Goal: Information Seeking & Learning: Learn about a topic

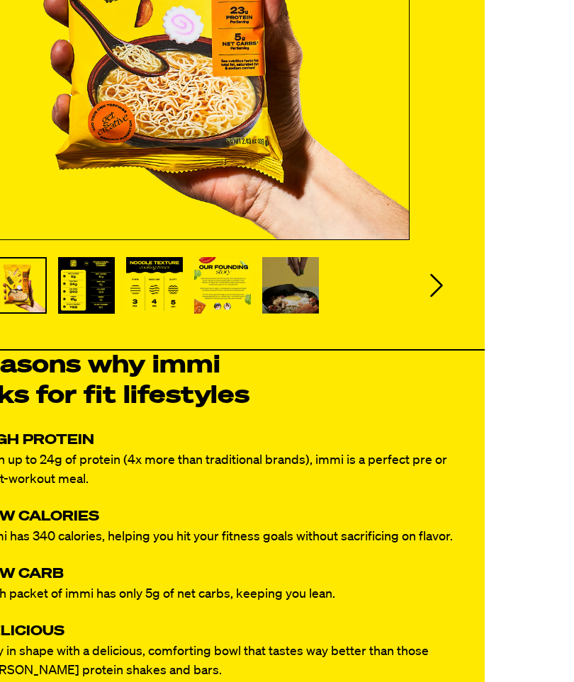
scroll to position [503, 0]
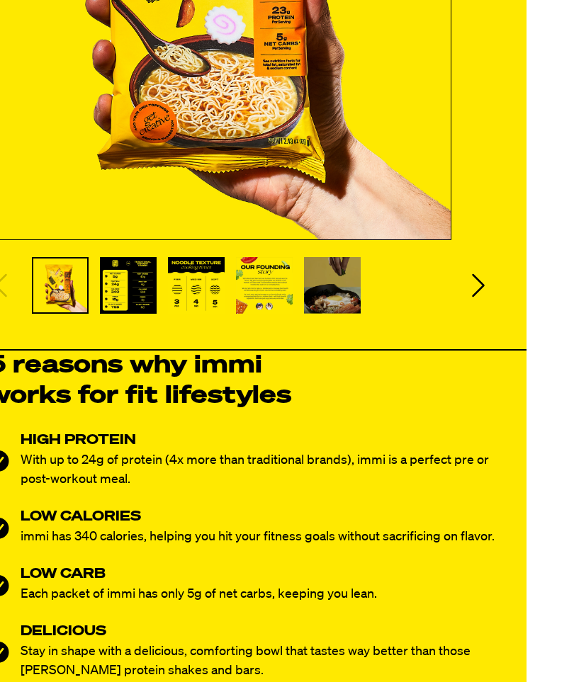
click at [480, 281] on icon "Next slide" at bounding box center [479, 285] width 13 height 23
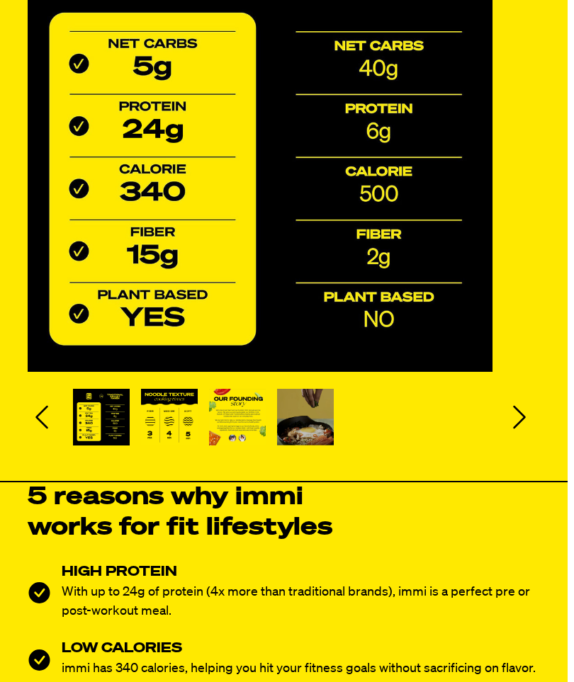
scroll to position [371, 0]
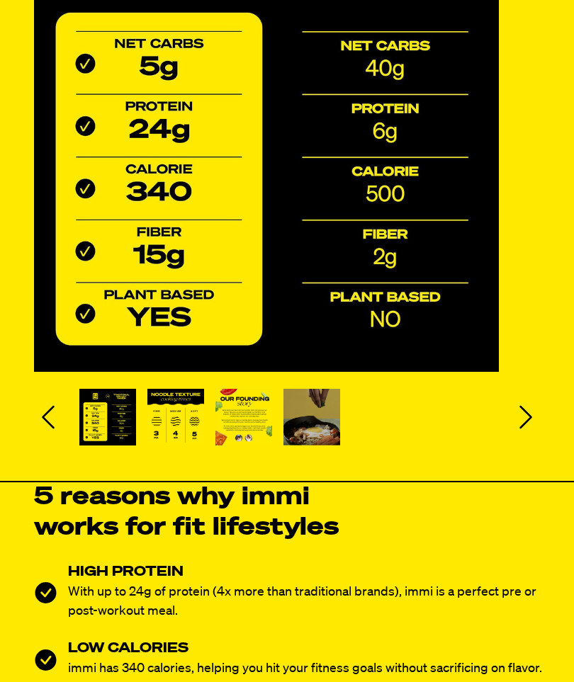
click at [522, 412] on icon "Next slide" at bounding box center [526, 417] width 28 height 28
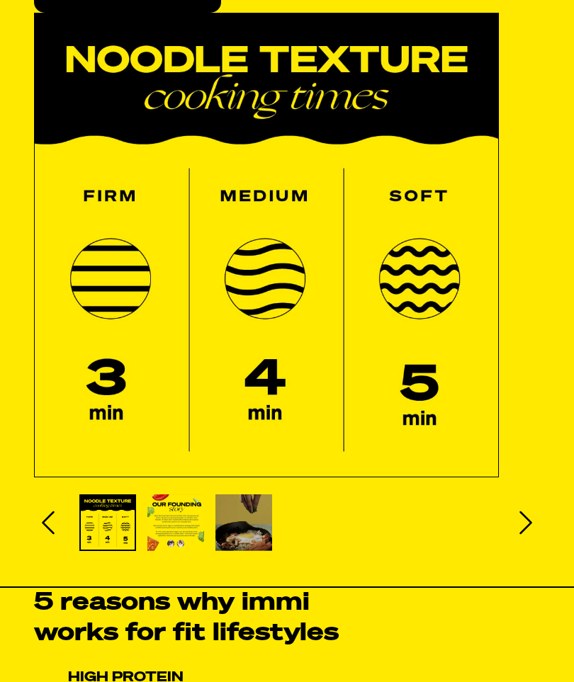
scroll to position [265, 0]
click at [525, 521] on icon "Next slide" at bounding box center [526, 523] width 28 height 28
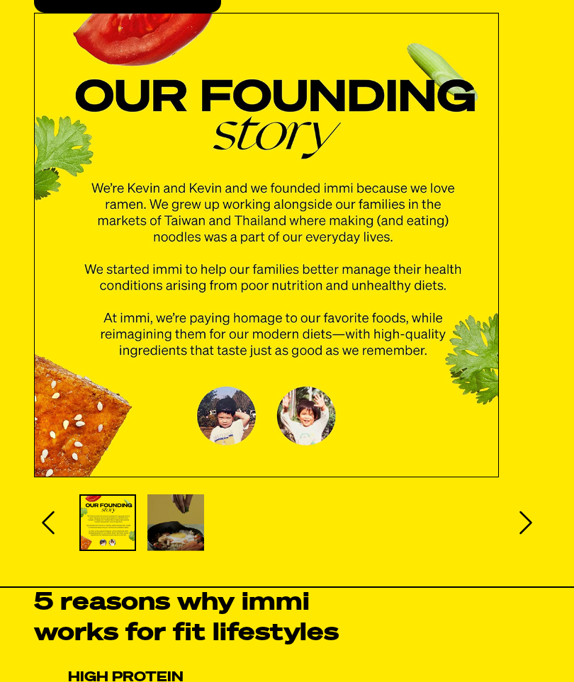
click at [523, 517] on icon "Next slide" at bounding box center [526, 523] width 28 height 28
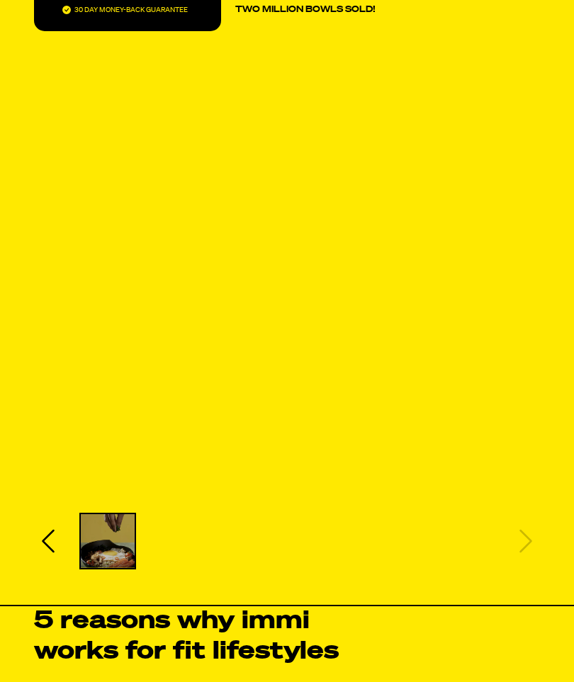
scroll to position [247, 0]
click at [108, 547] on img "Slide 5" at bounding box center [108, 542] width 54 height 54
click at [118, 536] on img "Slide 5" at bounding box center [108, 542] width 54 height 54
click at [117, 536] on img "Slide 5" at bounding box center [108, 542] width 54 height 54
click at [106, 538] on img "Slide 5" at bounding box center [108, 542] width 54 height 54
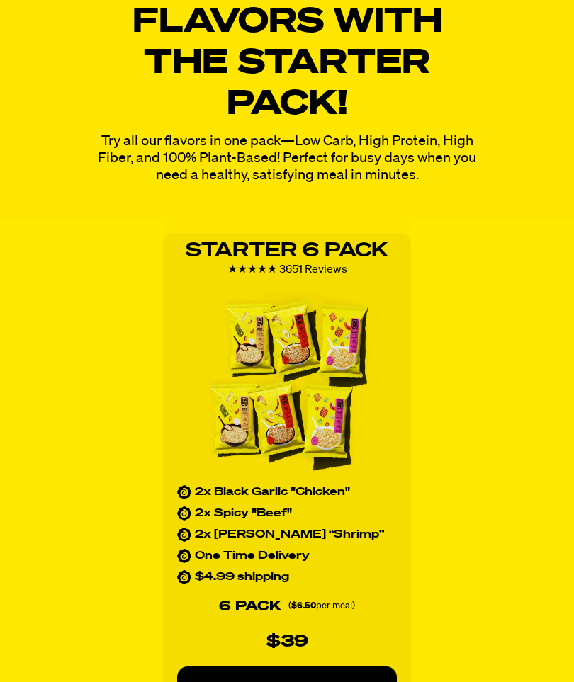
scroll to position [1872, 0]
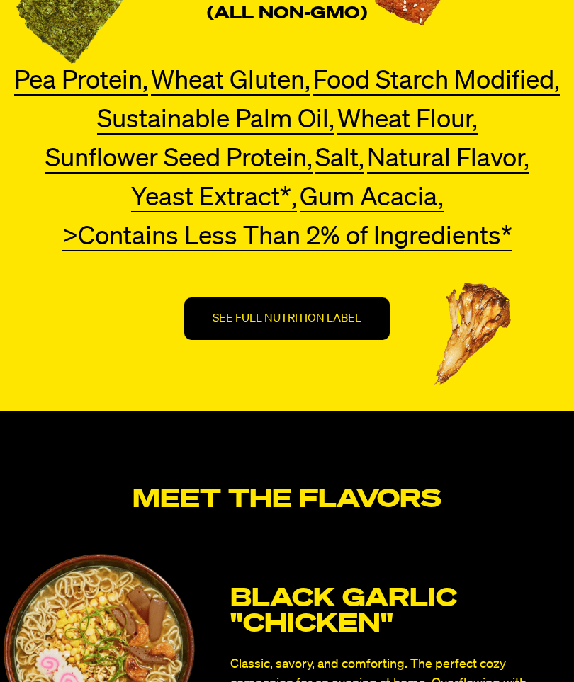
scroll to position [5002, 0]
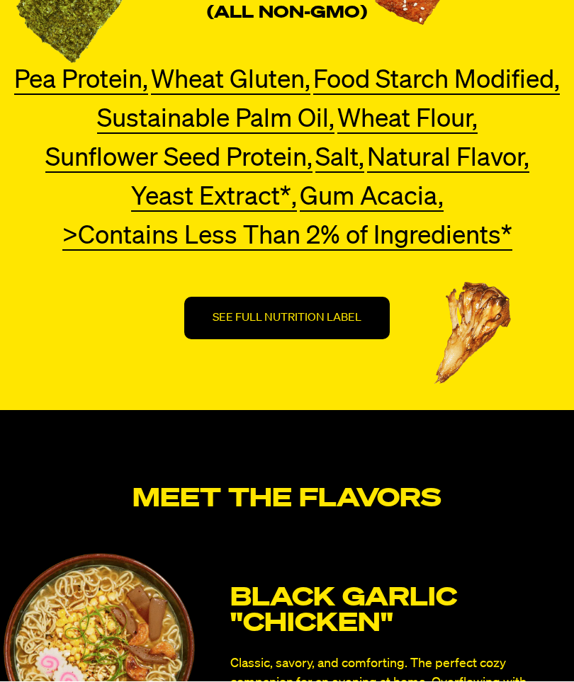
click at [283, 317] on p "SEE FULL NUTRITION LABEL" at bounding box center [287, 319] width 149 height 14
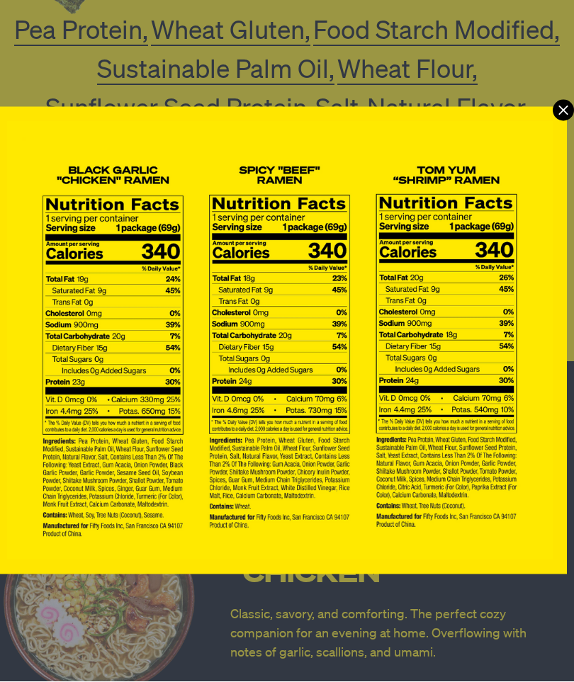
scroll to position [0, 7]
click at [569, 108] on icon "Modal" at bounding box center [563, 110] width 21 height 21
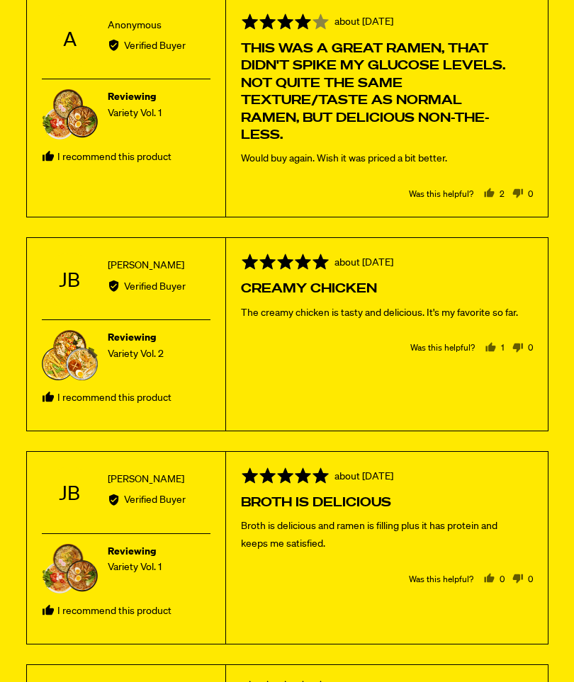
scroll to position [7986, 0]
click at [510, 538] on p "Broth is delicious and ramen is filling plus it has protein and keeps me satisf…" at bounding box center [379, 535] width 277 height 35
click at [500, 626] on div "Rated 5 out of 5 Review posted about [DATE] Broth is delicious Broth is delicio…" at bounding box center [386, 547] width 323 height 193
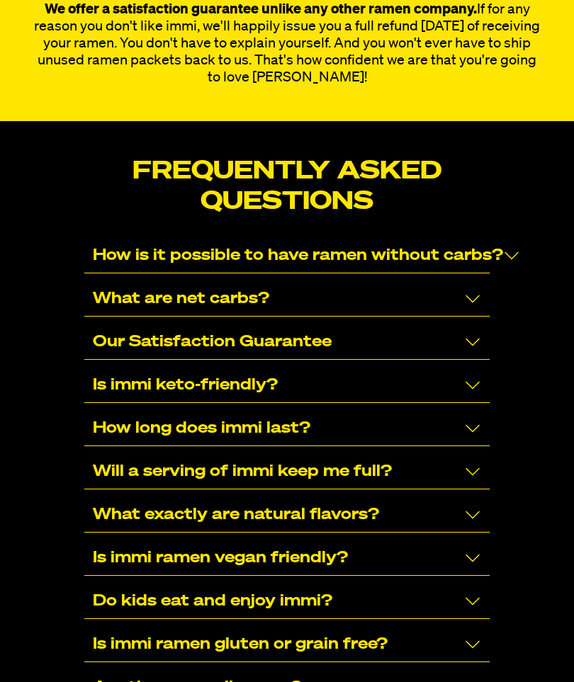
scroll to position [9088, 0]
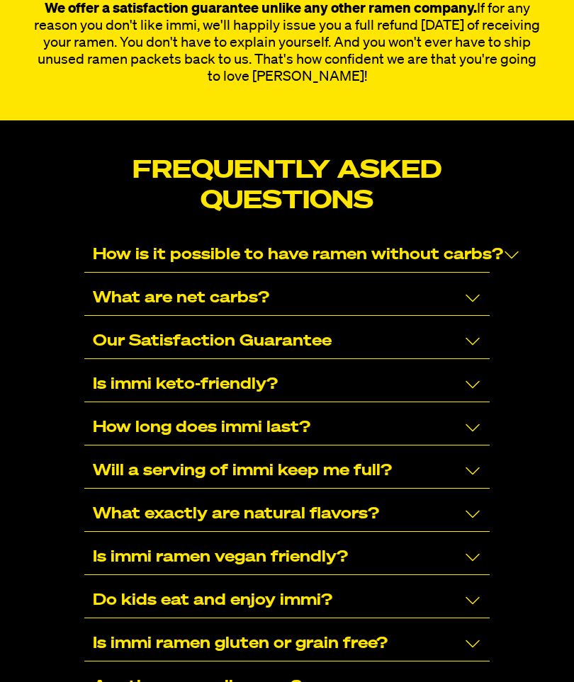
click at [505, 252] on icon "Collapse/Expand" at bounding box center [512, 256] width 14 height 8
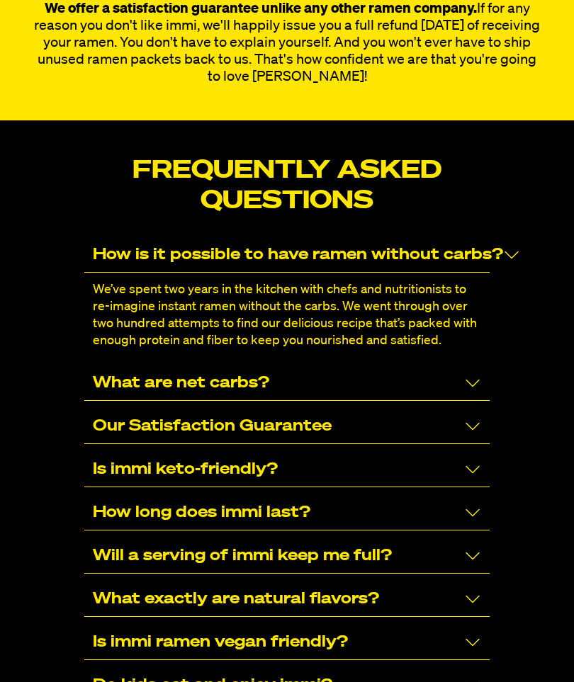
click at [497, 247] on p "How is it possible to have ramen without carbs?" at bounding box center [298, 255] width 410 height 17
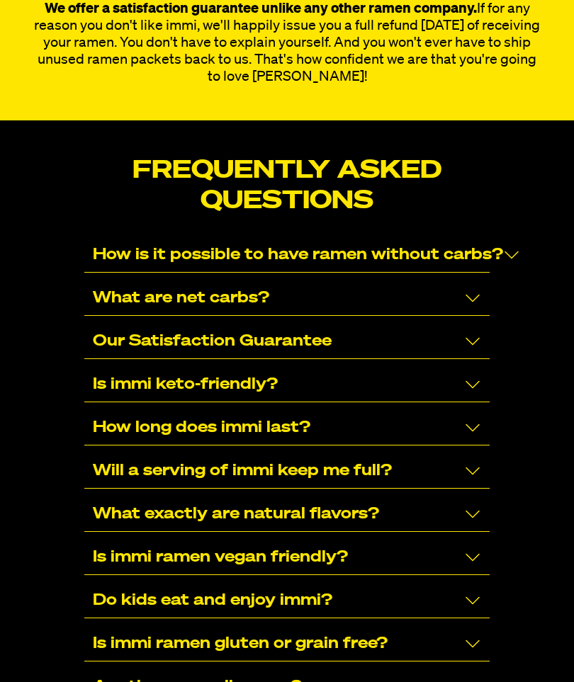
click at [467, 290] on icon "Collapse/Expand" at bounding box center [472, 298] width 17 height 17
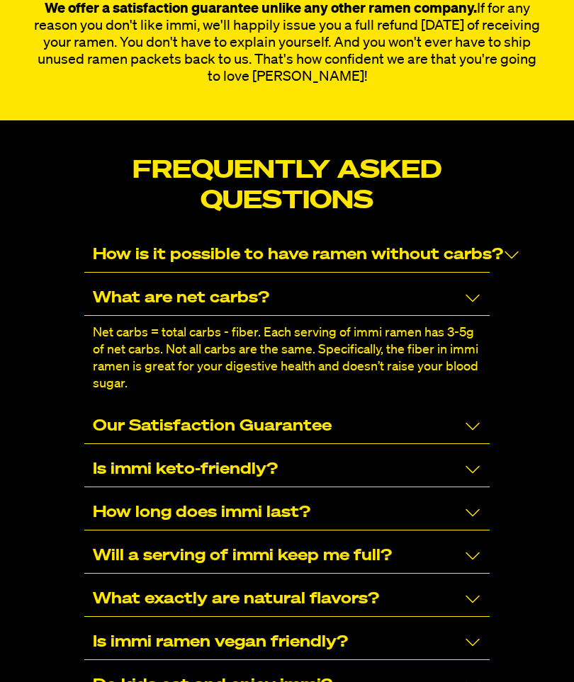
click at [470, 290] on icon "Collapse/Expand" at bounding box center [472, 298] width 17 height 17
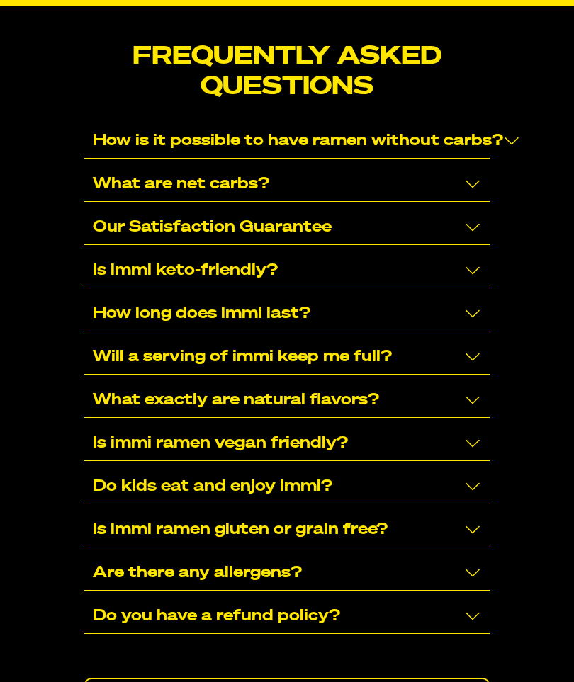
scroll to position [9201, 0]
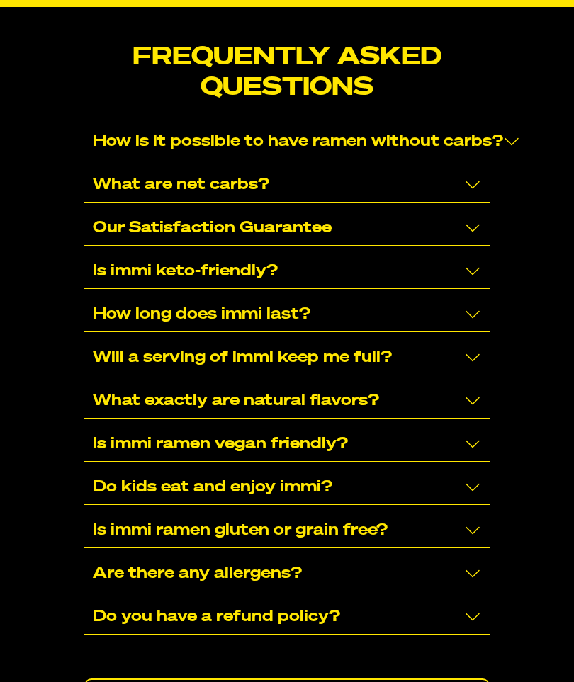
click at [469, 306] on icon "Collapse/Expand" at bounding box center [472, 314] width 17 height 17
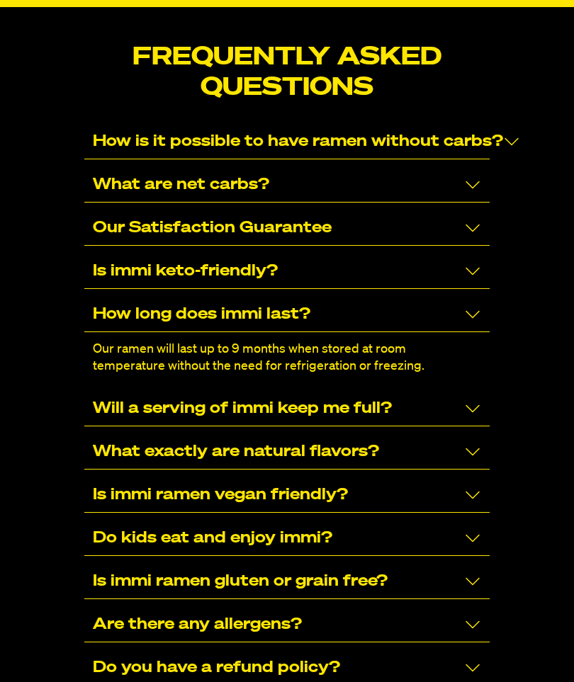
click at [467, 311] on icon "Collapse/Expand" at bounding box center [472, 315] width 14 height 8
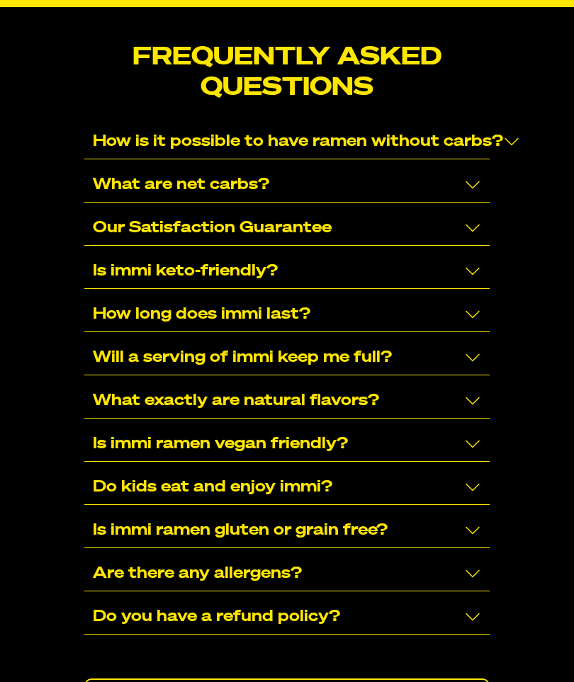
click at [471, 392] on icon "Collapse/Expand" at bounding box center [472, 400] width 17 height 17
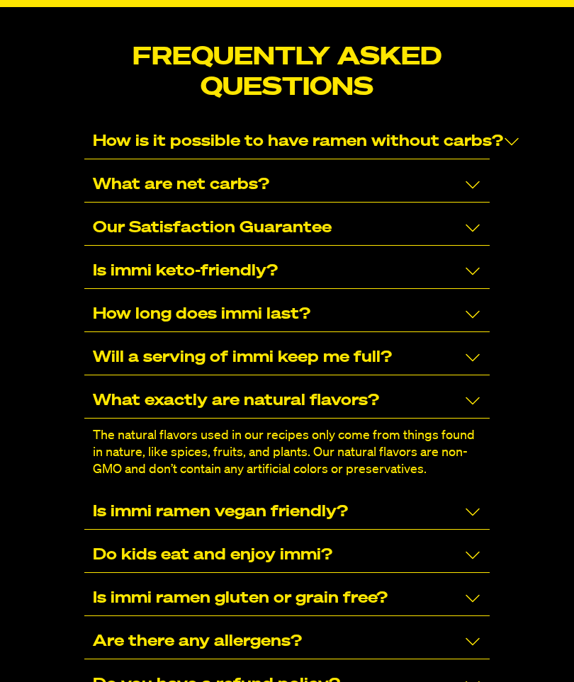
click at [467, 392] on icon "Collapse/Expand" at bounding box center [472, 400] width 17 height 17
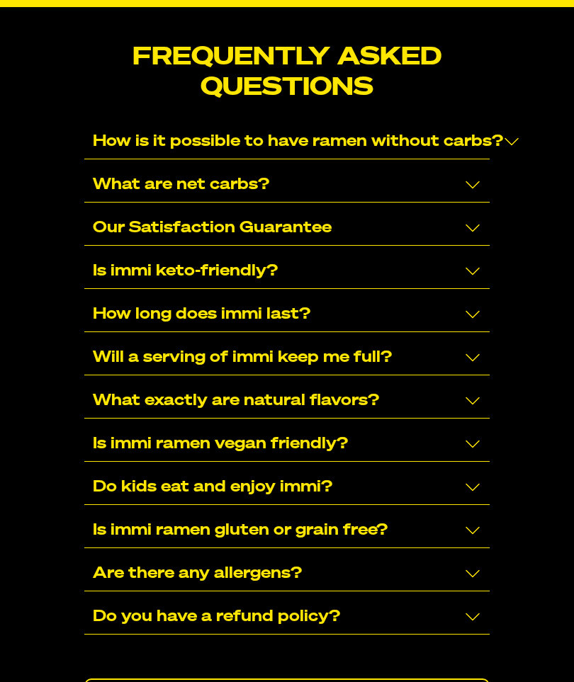
click at [470, 436] on icon "Collapse/Expand" at bounding box center [472, 444] width 17 height 17
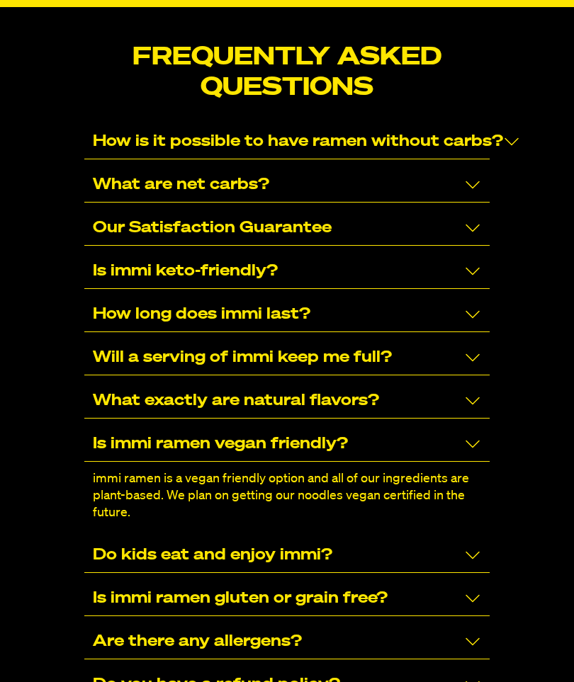
click at [466, 436] on icon "Collapse/Expand" at bounding box center [472, 444] width 17 height 17
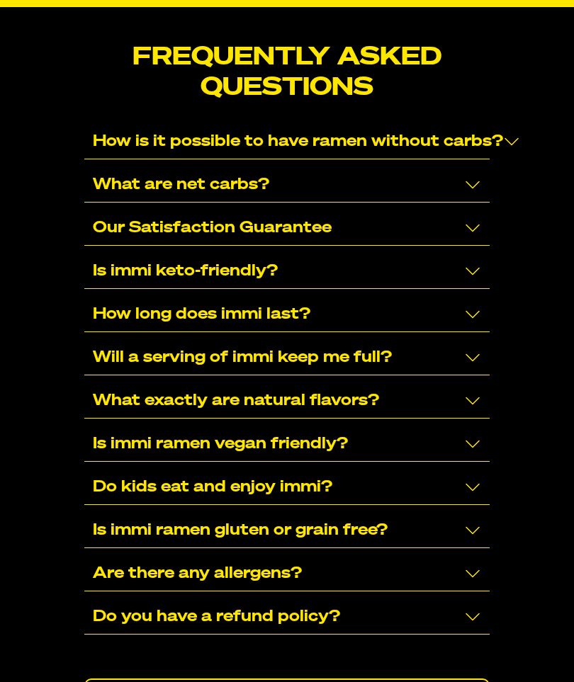
click at [465, 522] on icon "Collapse/Expand" at bounding box center [472, 530] width 17 height 17
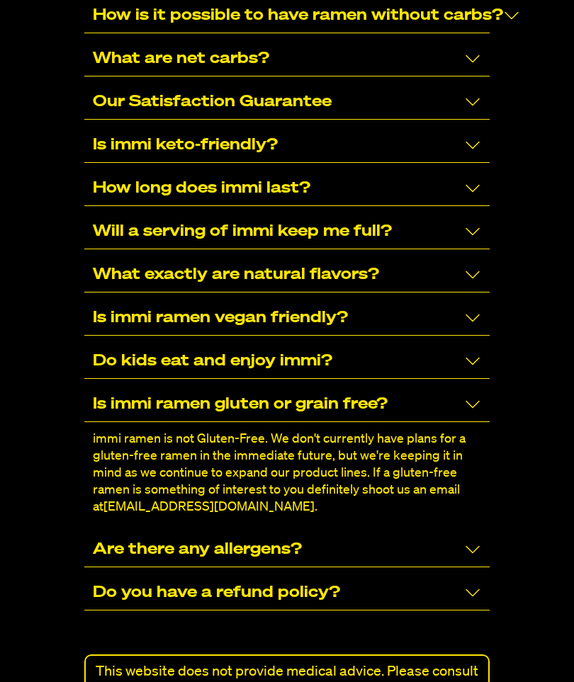
scroll to position [9329, 0]
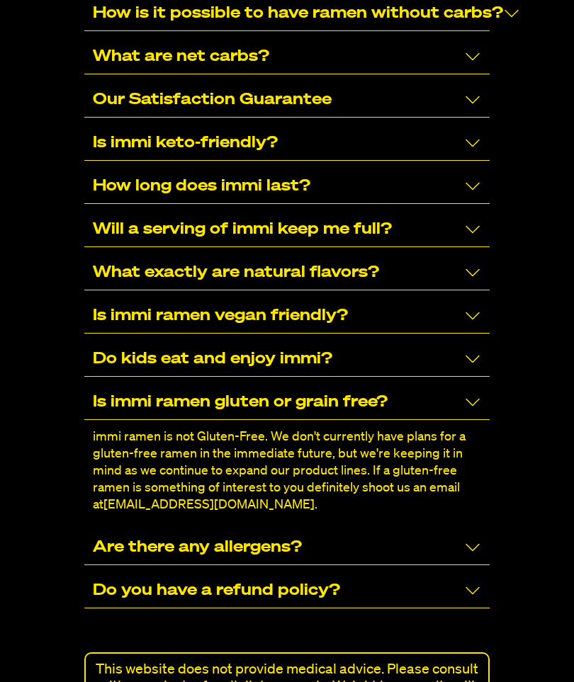
click at [464, 395] on icon "Collapse/Expand" at bounding box center [472, 403] width 17 height 17
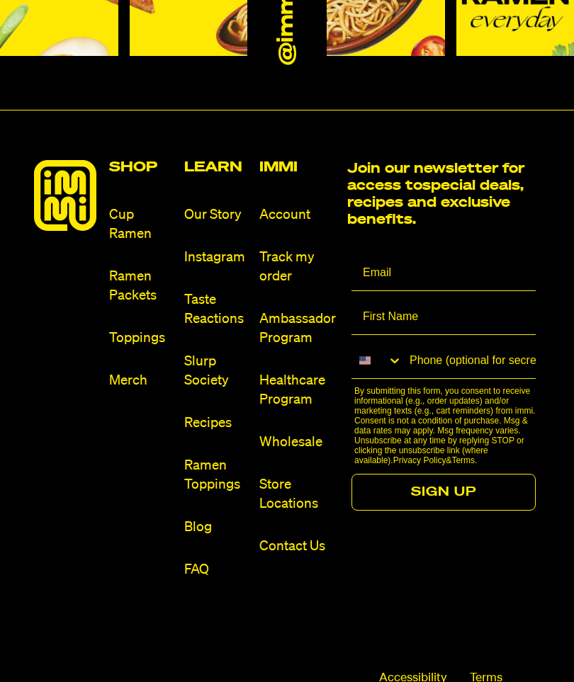
scroll to position [10103, 0]
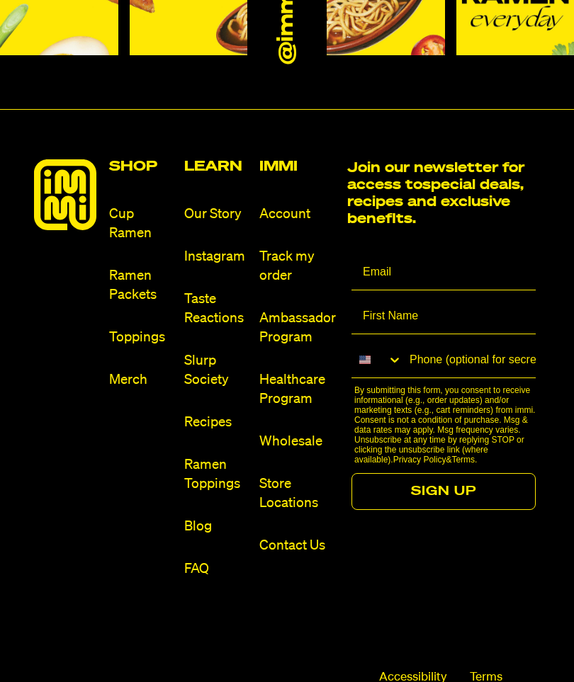
click at [130, 329] on link "Toppings" at bounding box center [141, 338] width 64 height 19
